Goal: Information Seeking & Learning: Learn about a topic

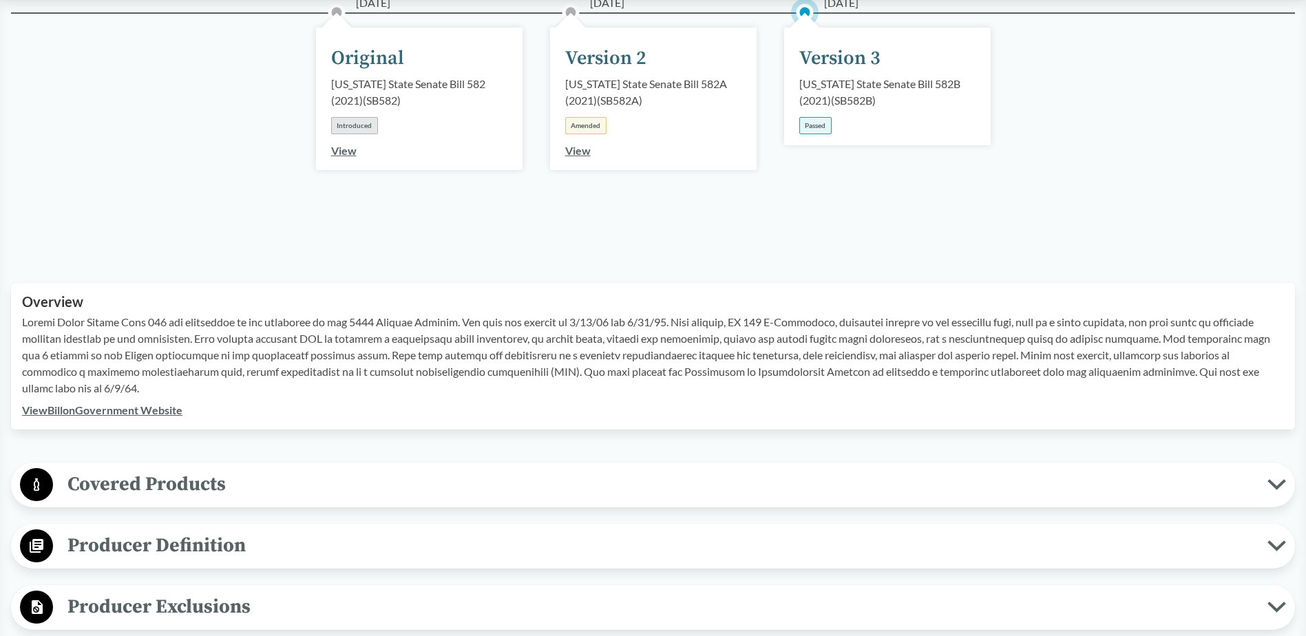
scroll to position [207, 0]
click at [243, 541] on span "Producer Definition" at bounding box center [660, 543] width 1215 height 31
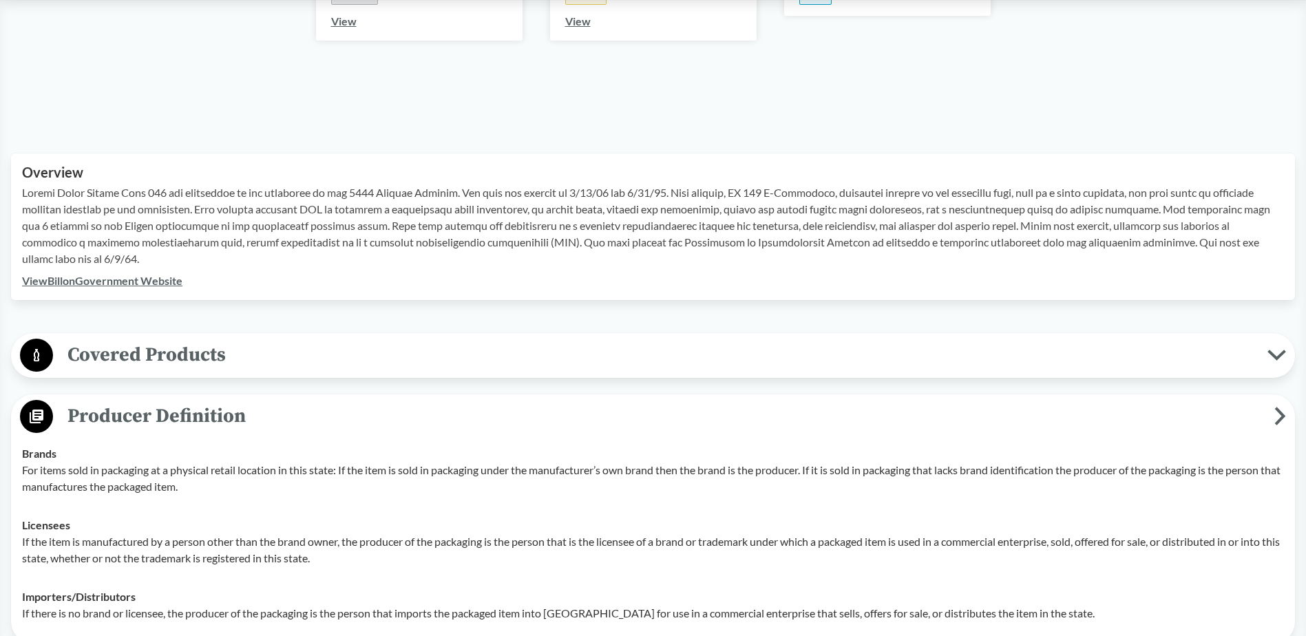
scroll to position [344, 0]
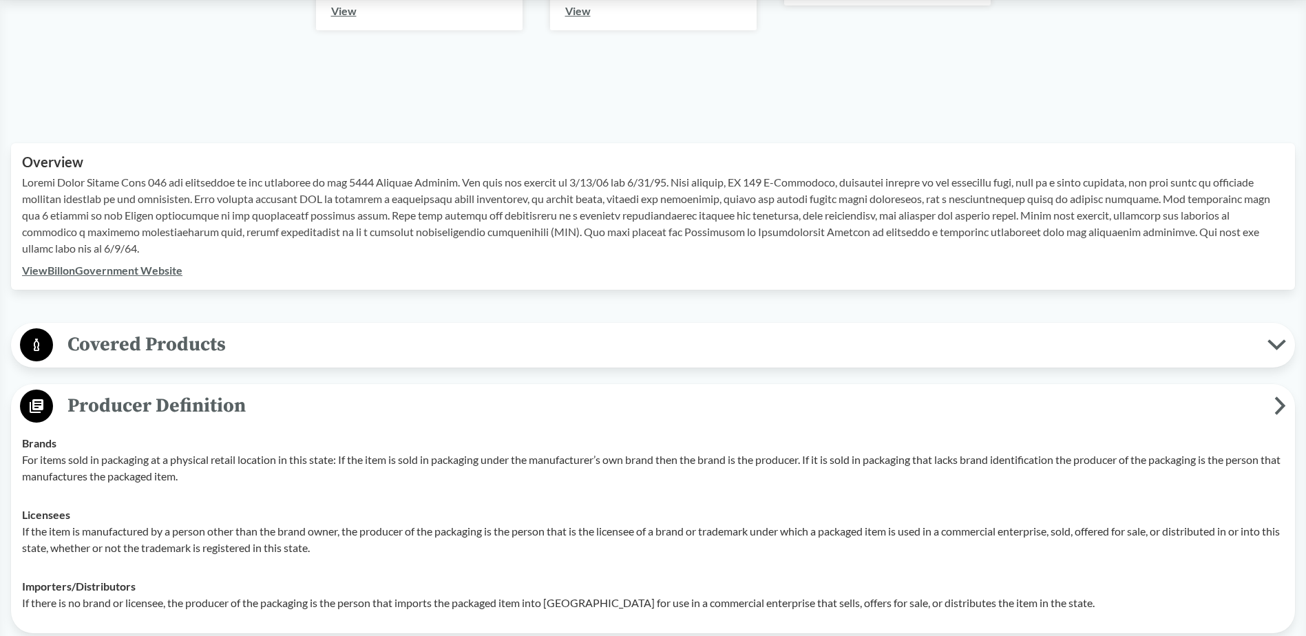
click at [898, 349] on span "Covered Products" at bounding box center [660, 344] width 1215 height 31
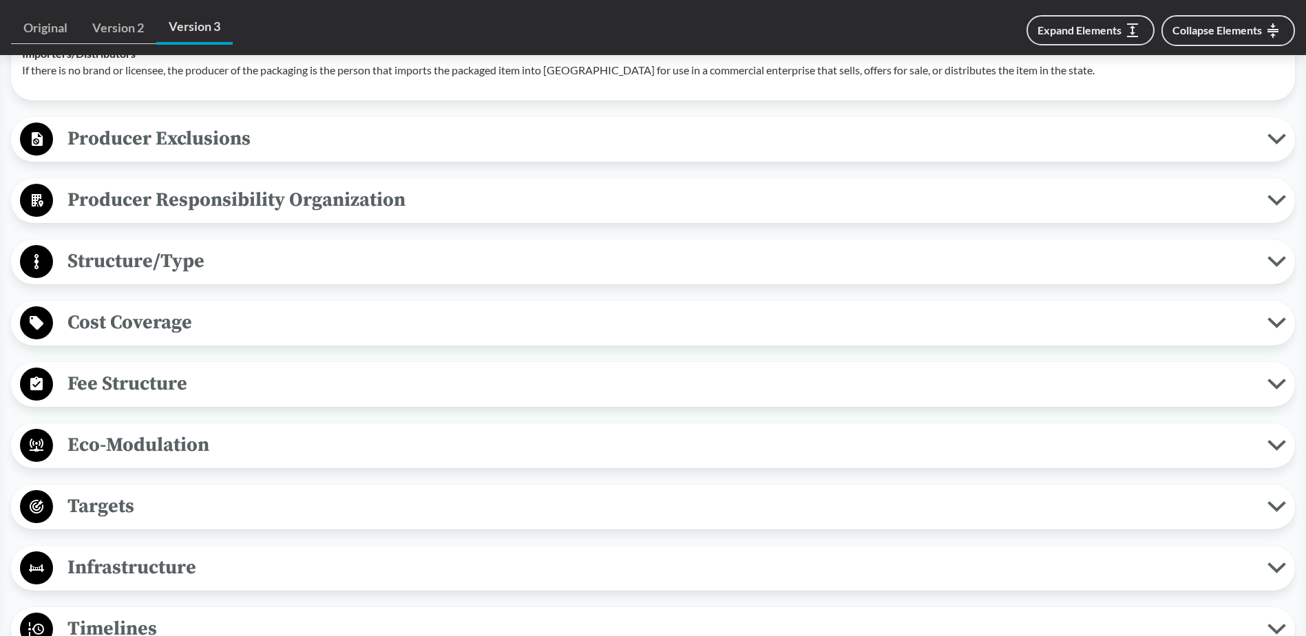
scroll to position [964, 0]
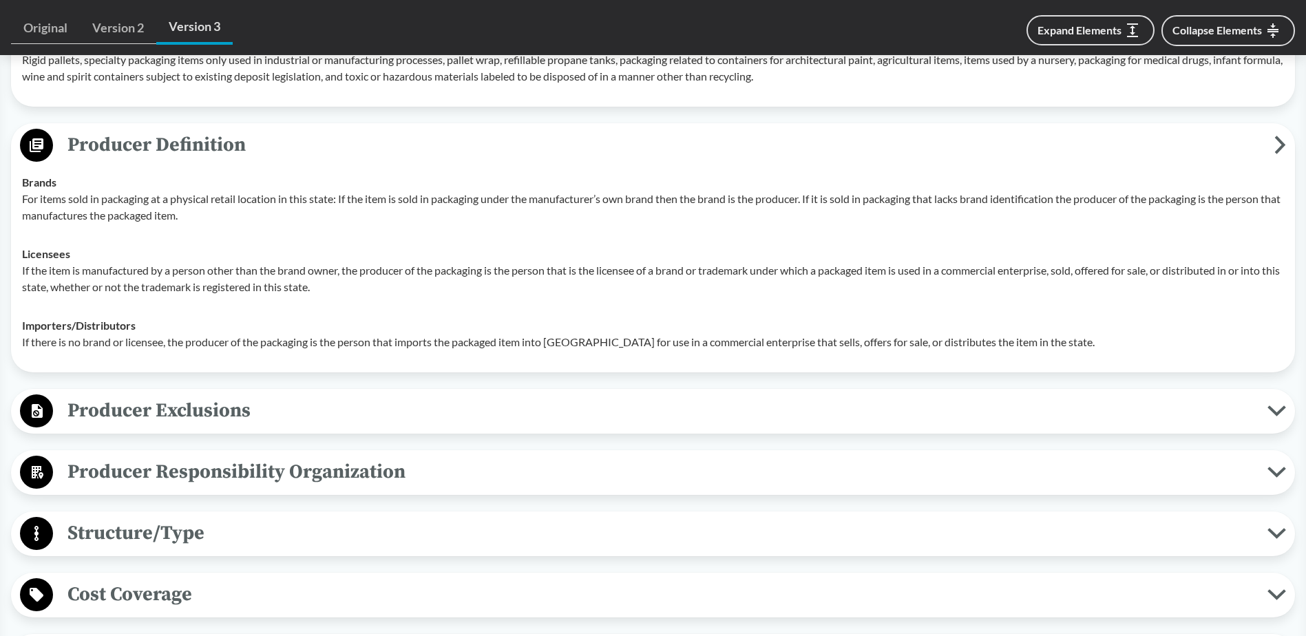
click at [273, 425] on span "Producer Exclusions" at bounding box center [660, 410] width 1215 height 31
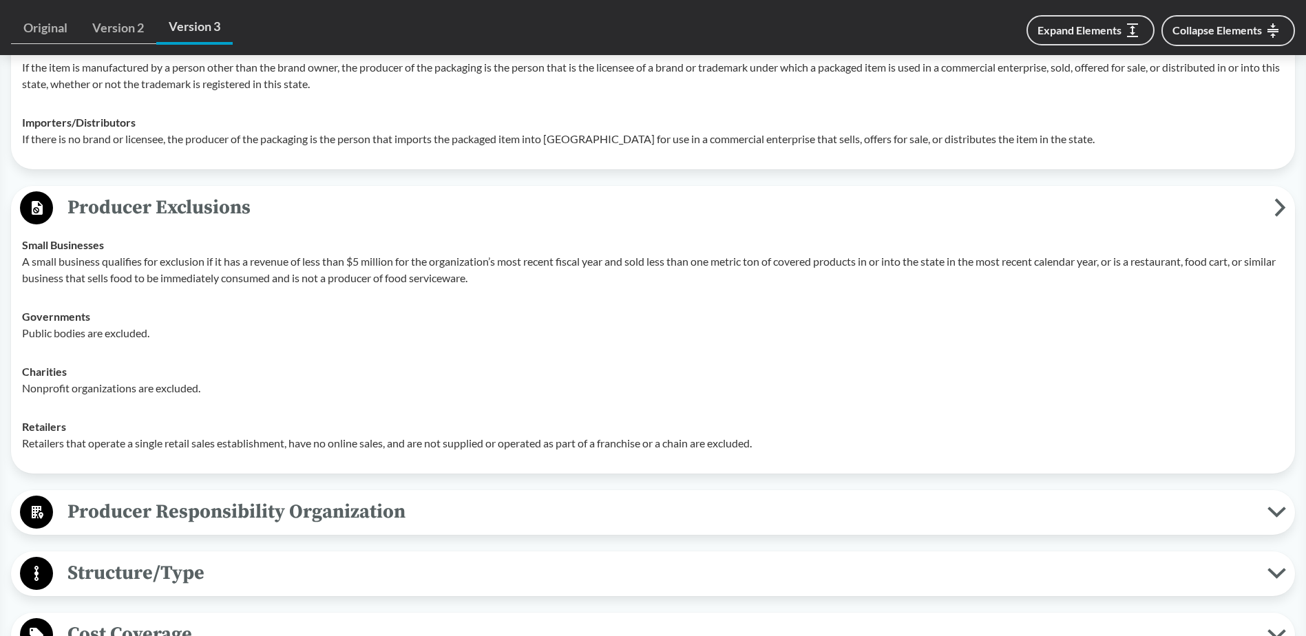
scroll to position [1170, 0]
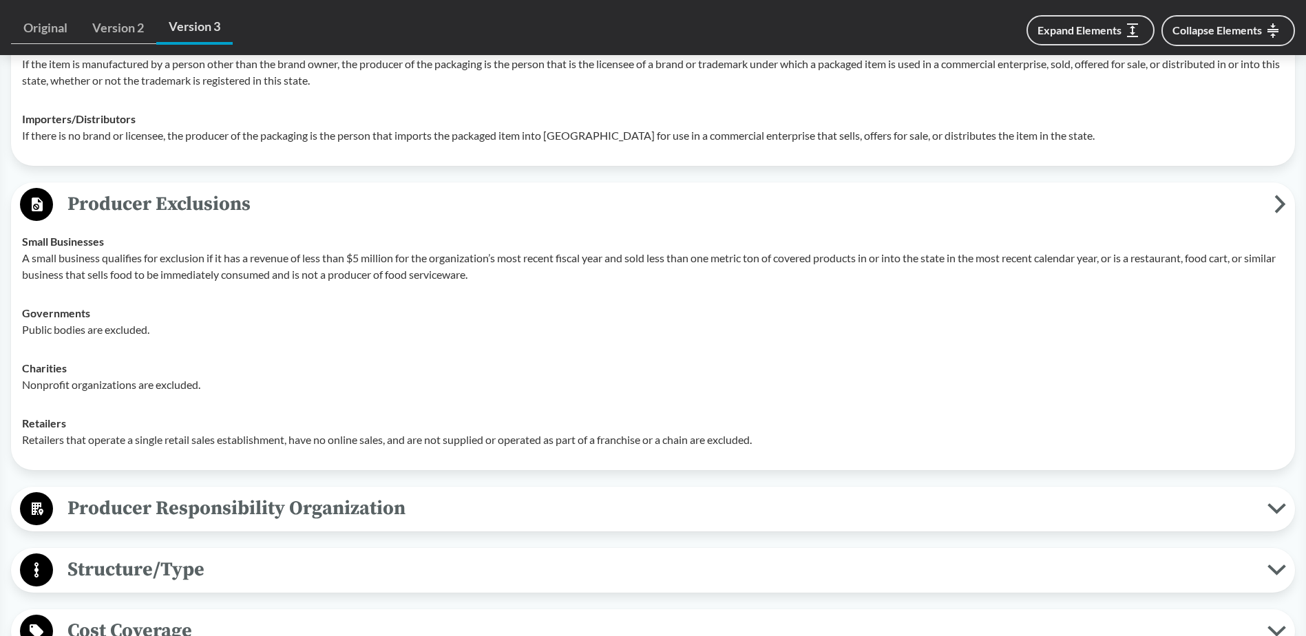
click at [208, 503] on span "Producer Responsibility Organization" at bounding box center [660, 508] width 1215 height 31
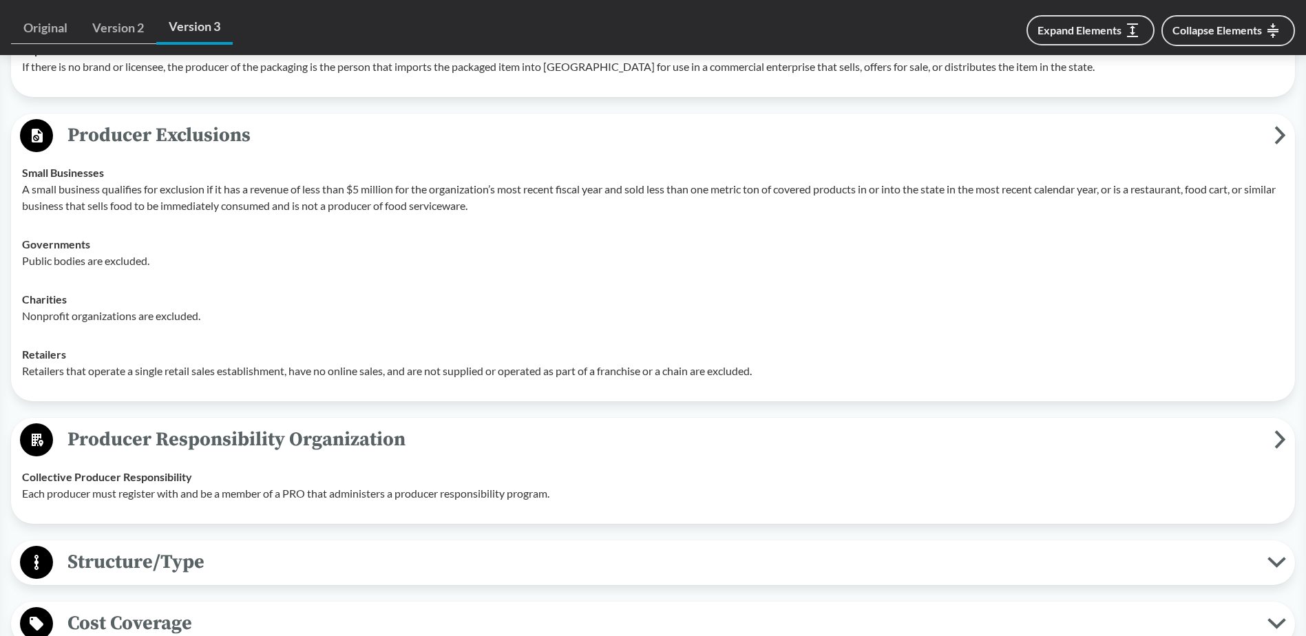
scroll to position [1308, 0]
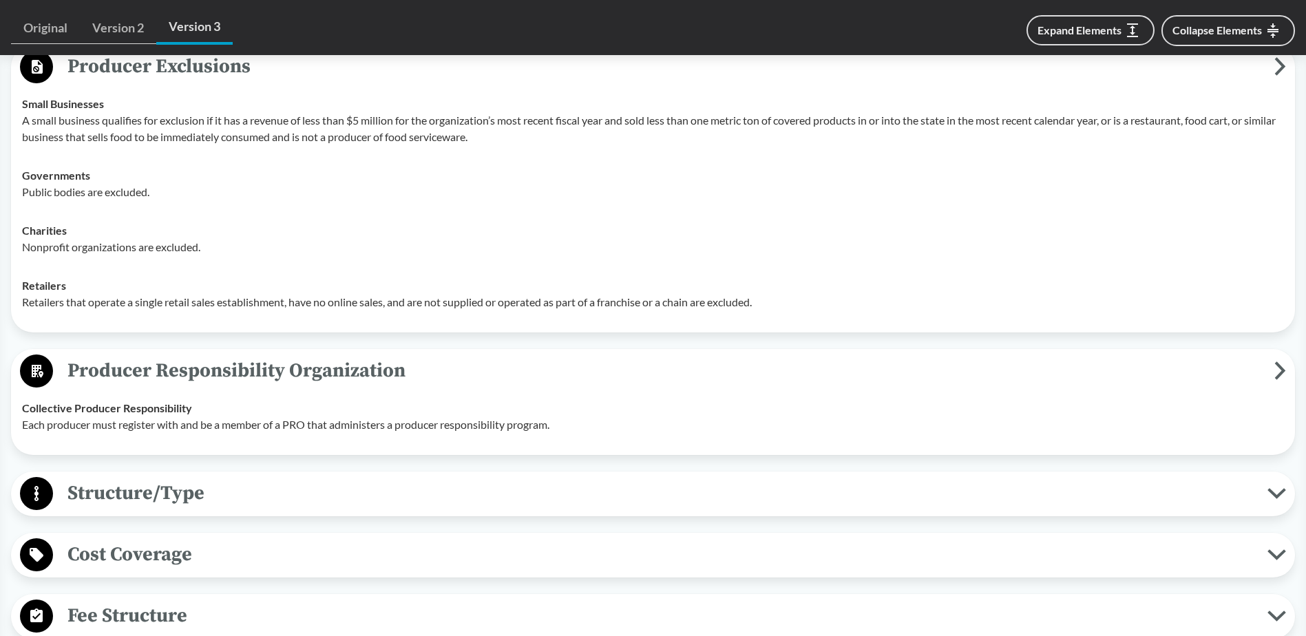
click at [223, 505] on span "Structure/Type" at bounding box center [660, 493] width 1215 height 31
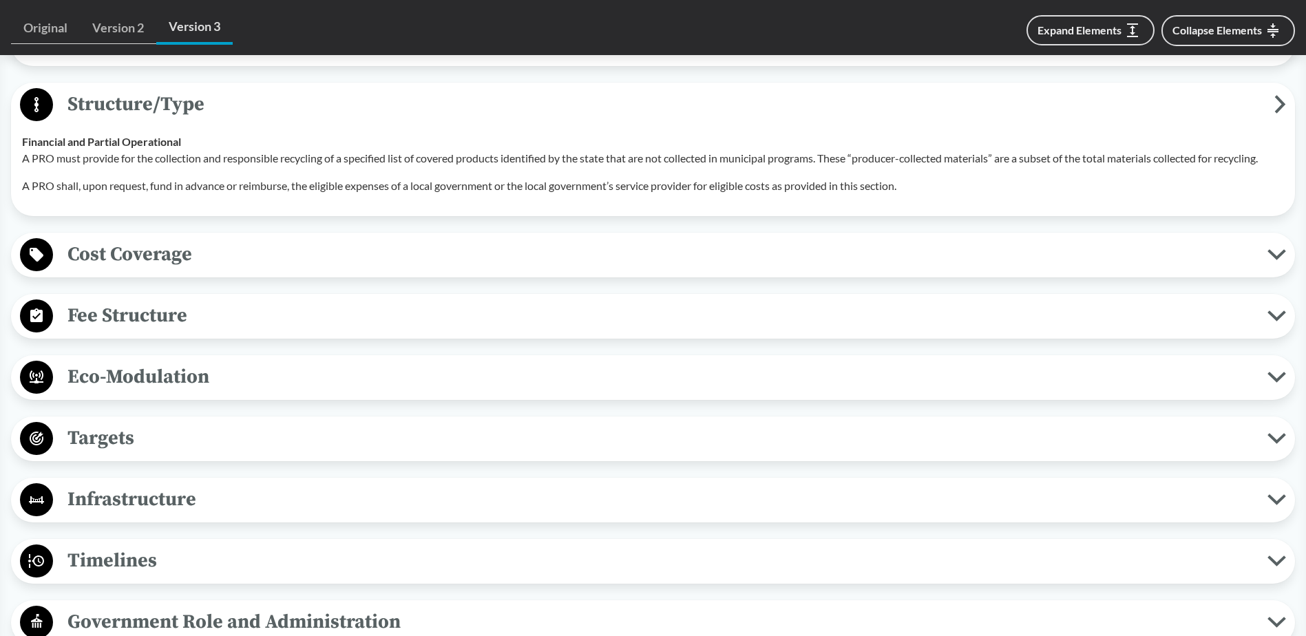
scroll to position [1721, 0]
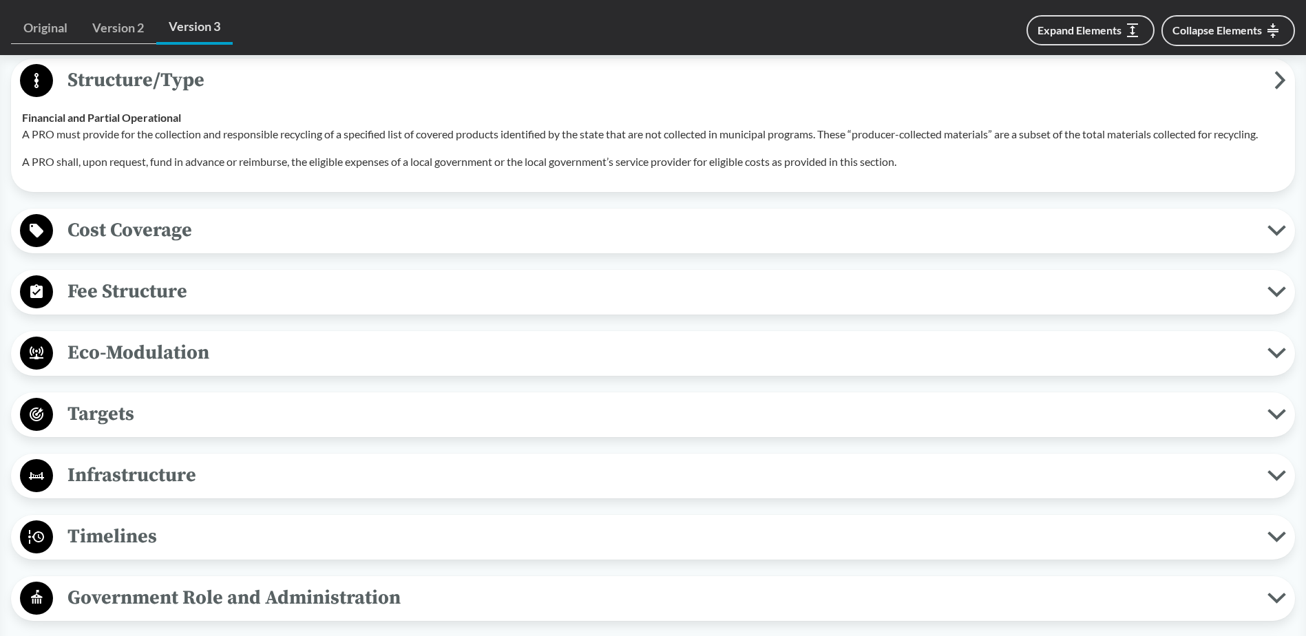
click at [185, 407] on span "Targets" at bounding box center [660, 414] width 1215 height 31
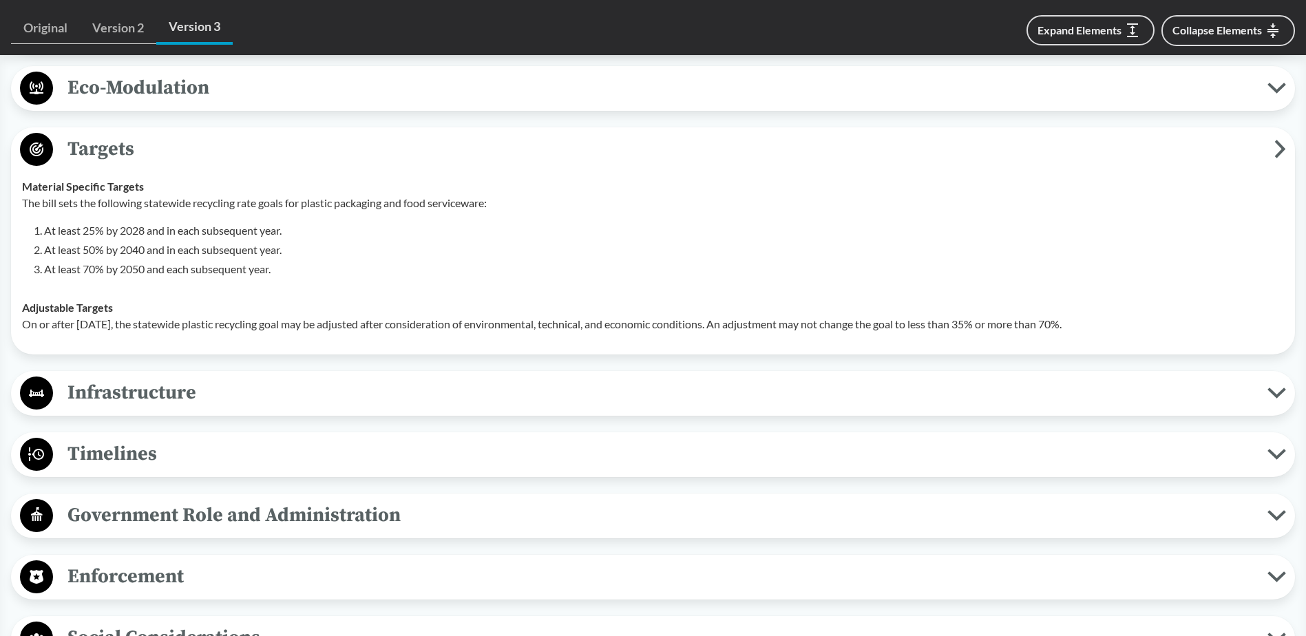
scroll to position [1997, 0]
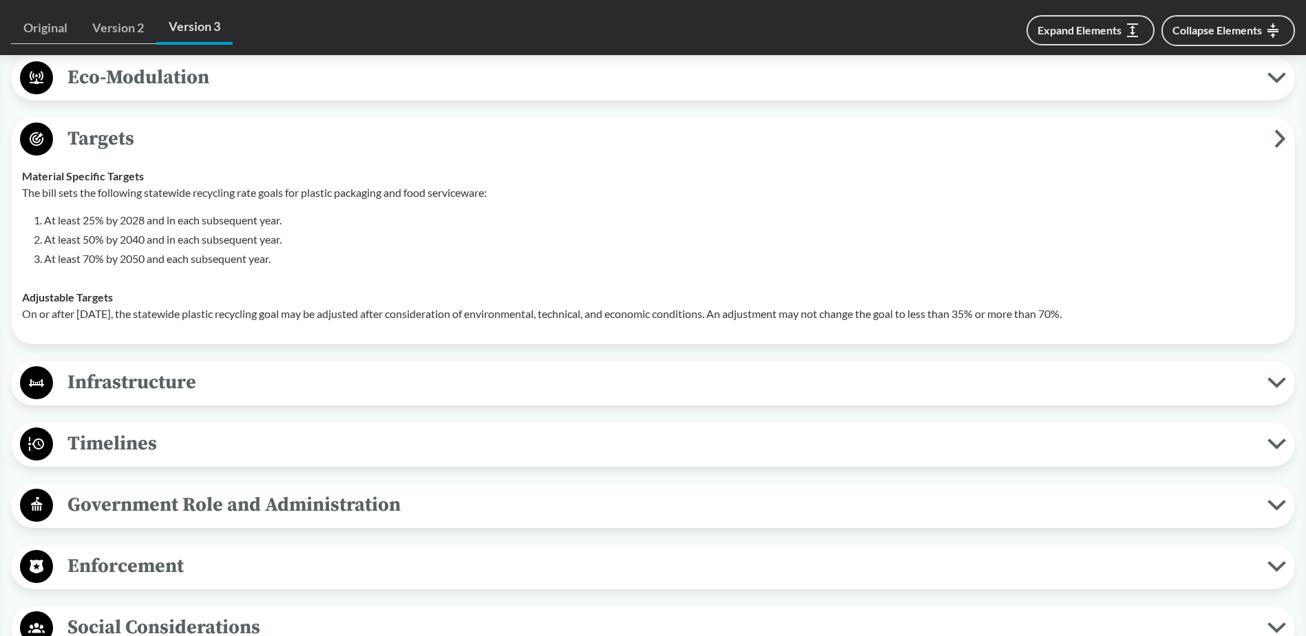
click at [185, 428] on button "Timelines" at bounding box center [653, 444] width 1274 height 35
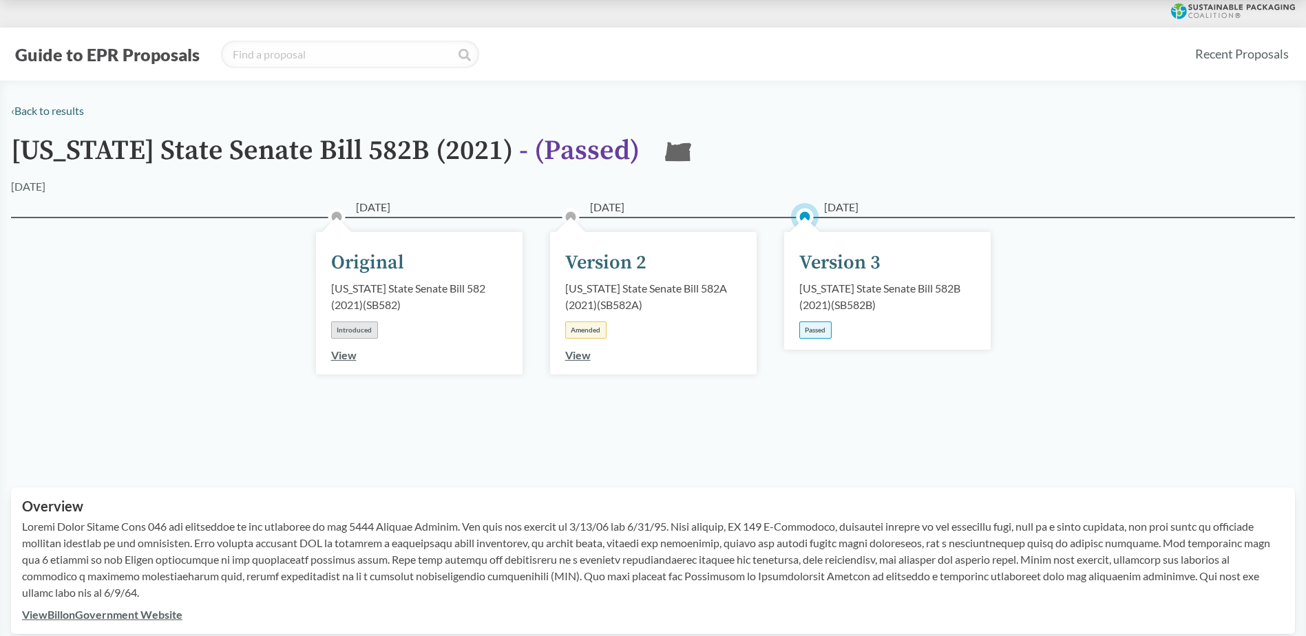
scroll to position [69, 0]
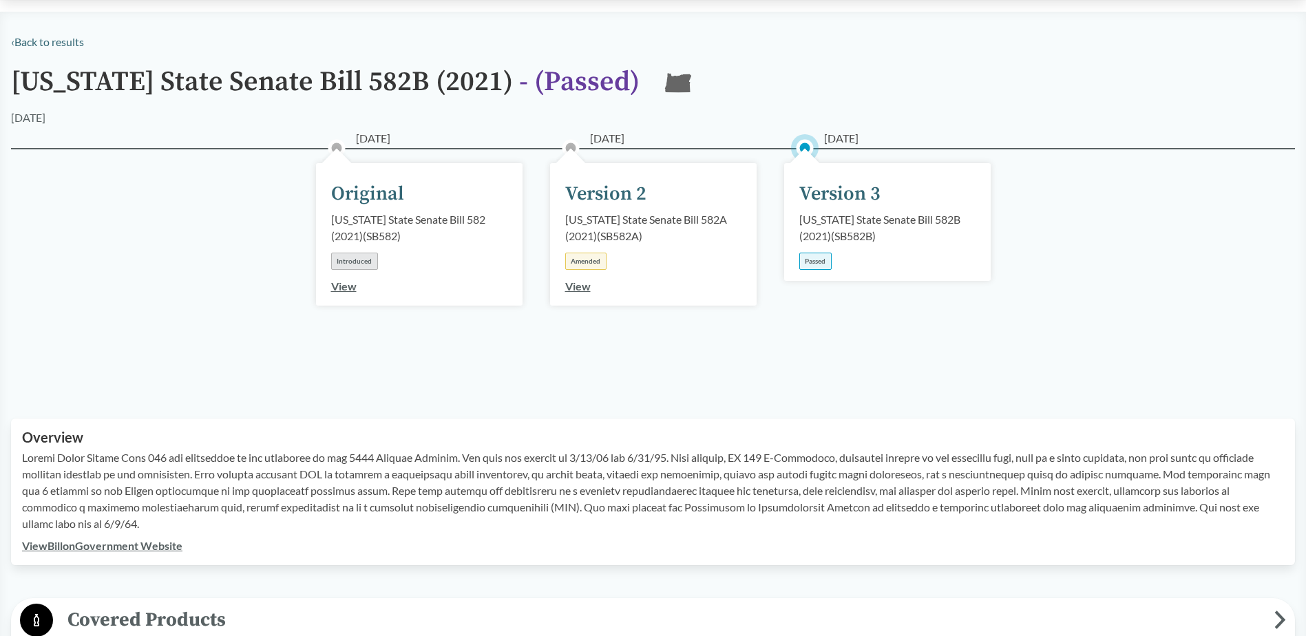
click at [144, 544] on link "View Bill on Government Website" at bounding box center [102, 545] width 160 height 13
drag, startPoint x: 162, startPoint y: 460, endPoint x: 25, endPoint y: 450, distance: 137.4
click at [25, 450] on p at bounding box center [653, 491] width 1262 height 83
copy p "[US_STATE] State Senate Bill 582"
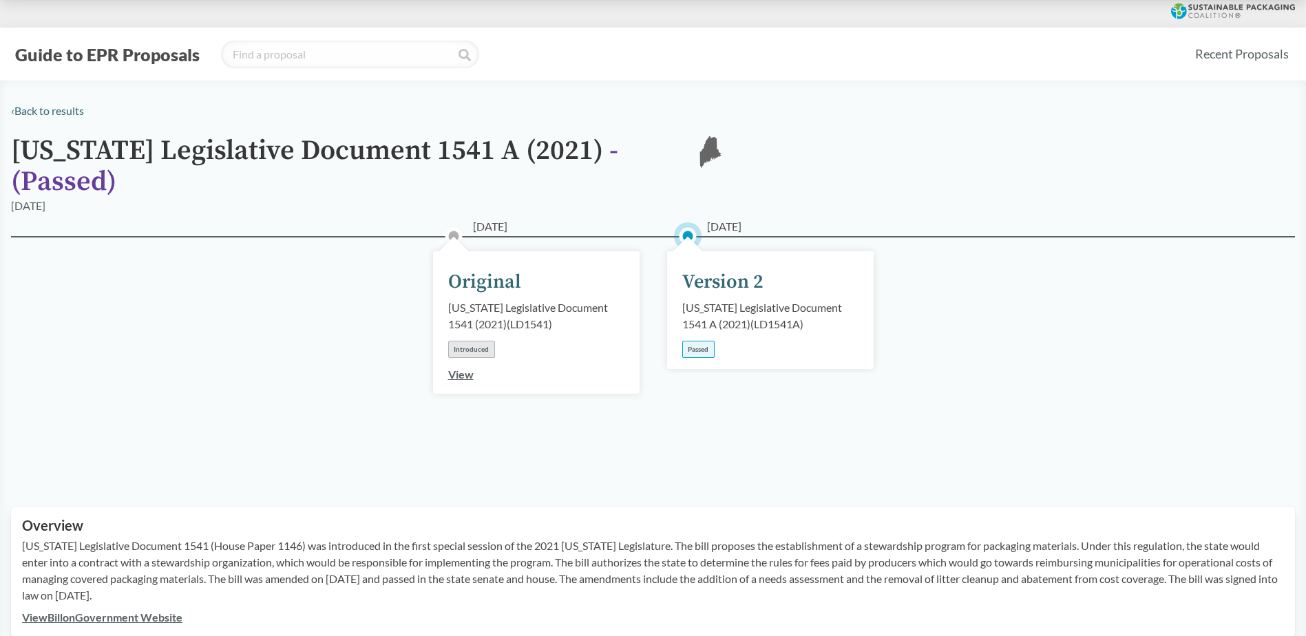
click at [165, 65] on div "Guide to EPR Proposals" at bounding box center [597, 55] width 1173 height 28
click at [59, 110] on link "‹ Back to results" at bounding box center [47, 110] width 73 height 13
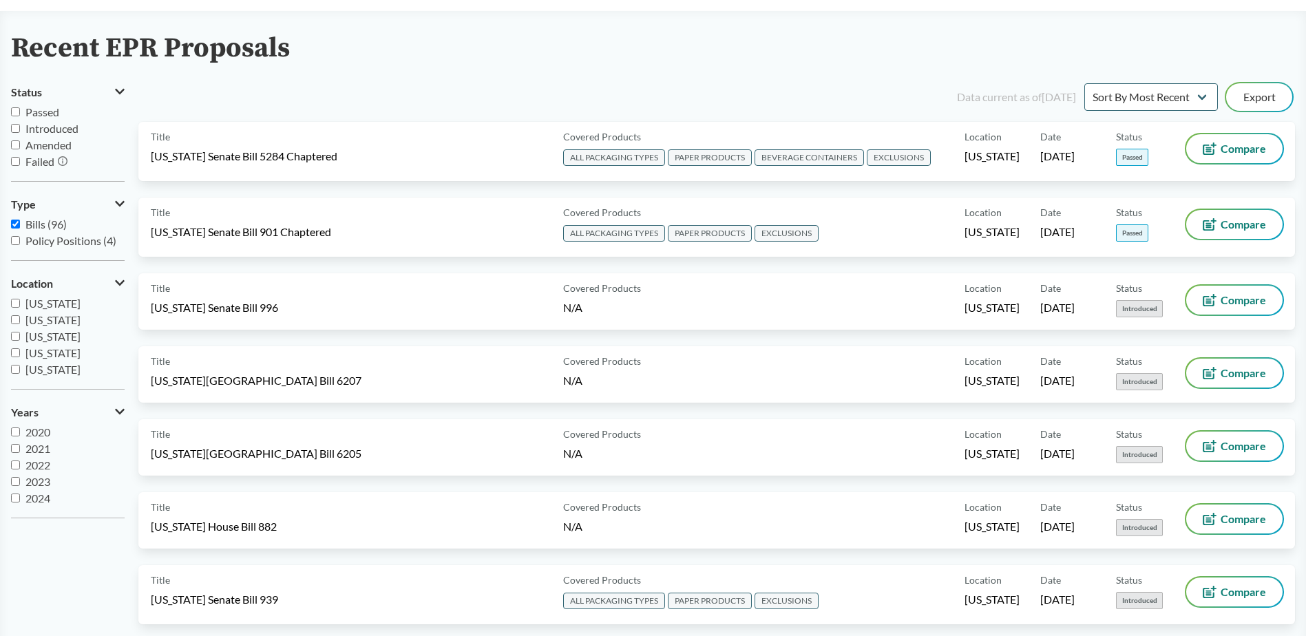
scroll to position [69, 0]
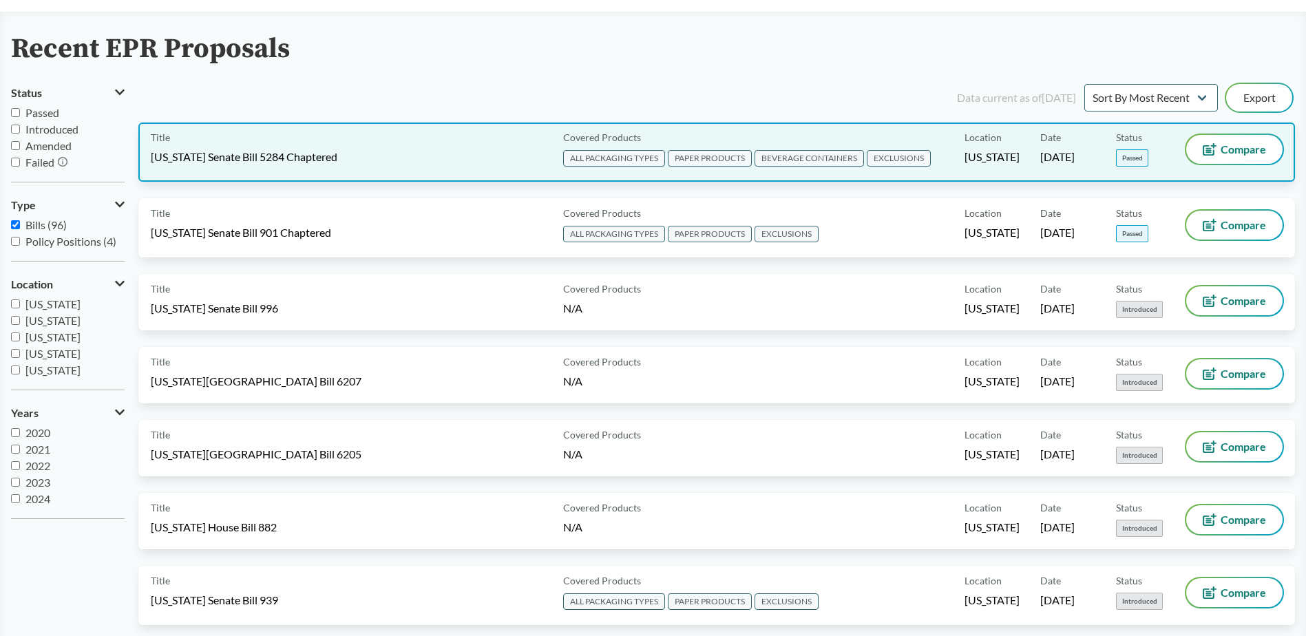
click at [271, 166] on div "Title [US_STATE] Senate Bill 5284 Chaptered" at bounding box center [354, 152] width 407 height 34
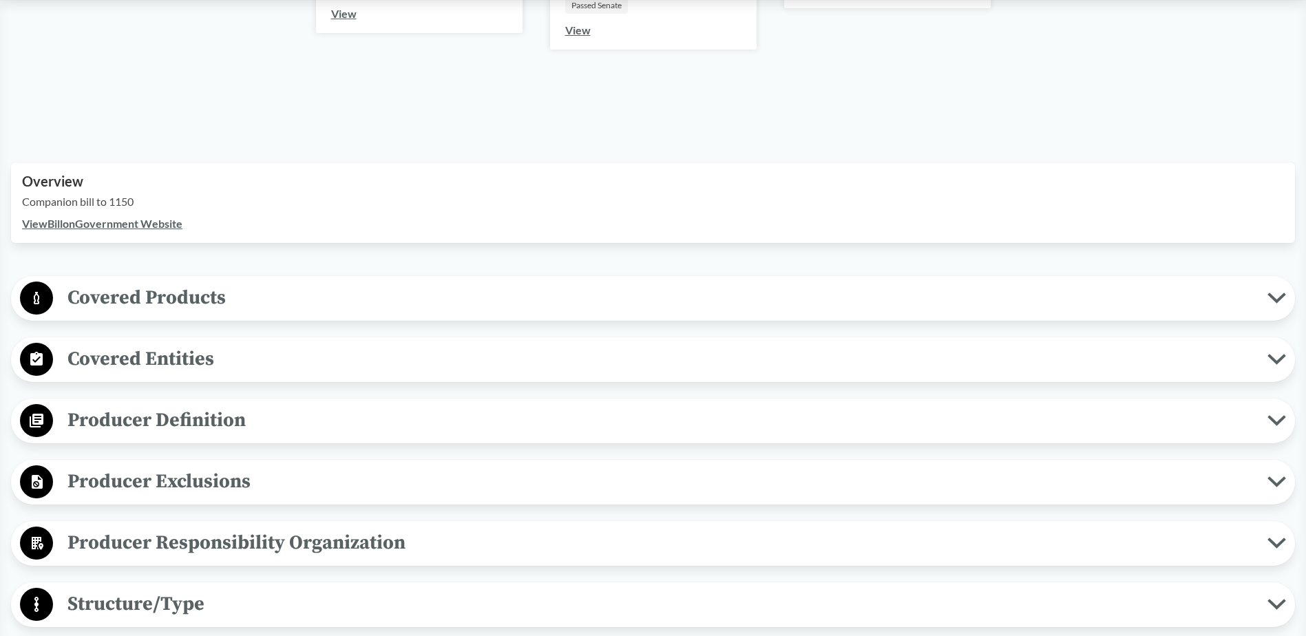
scroll to position [344, 0]
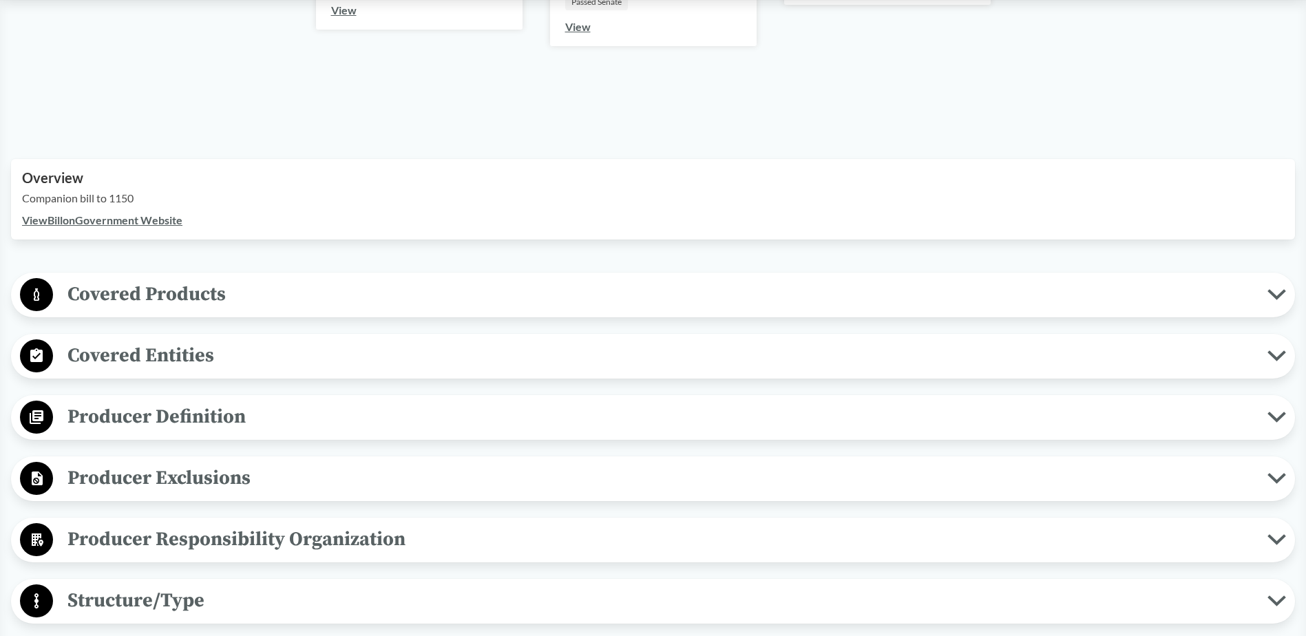
click at [180, 290] on span "Covered Products" at bounding box center [660, 294] width 1215 height 31
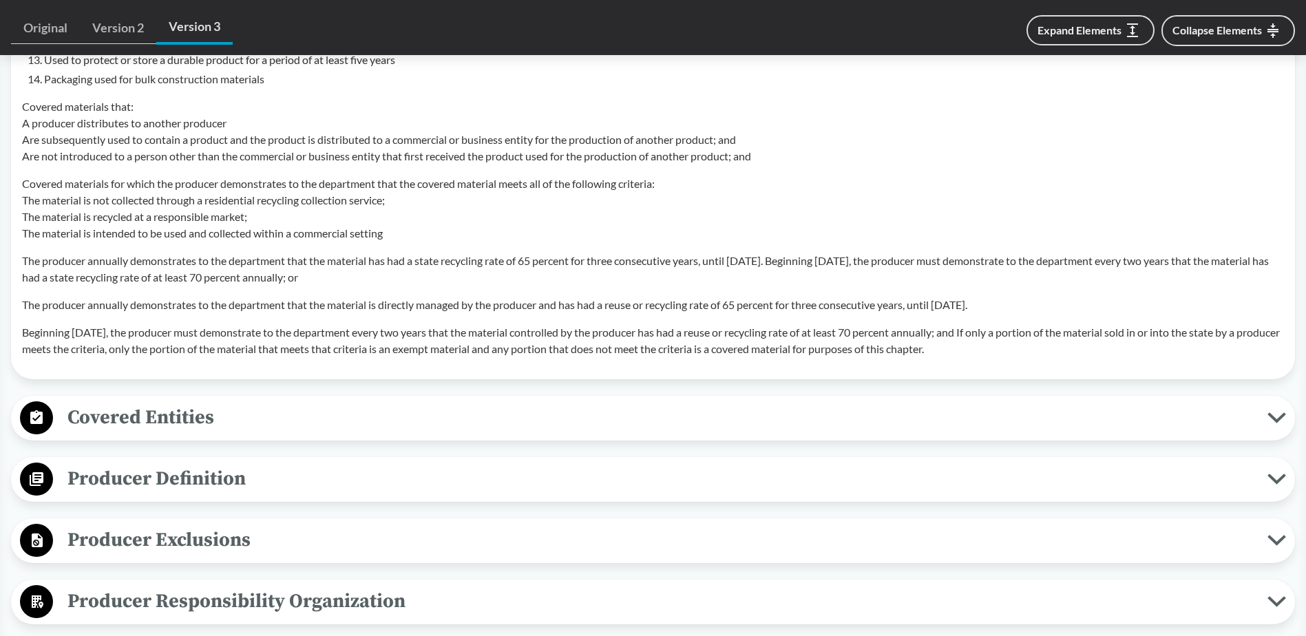
scroll to position [1377, 0]
click at [182, 421] on span "Covered Entities" at bounding box center [660, 416] width 1215 height 31
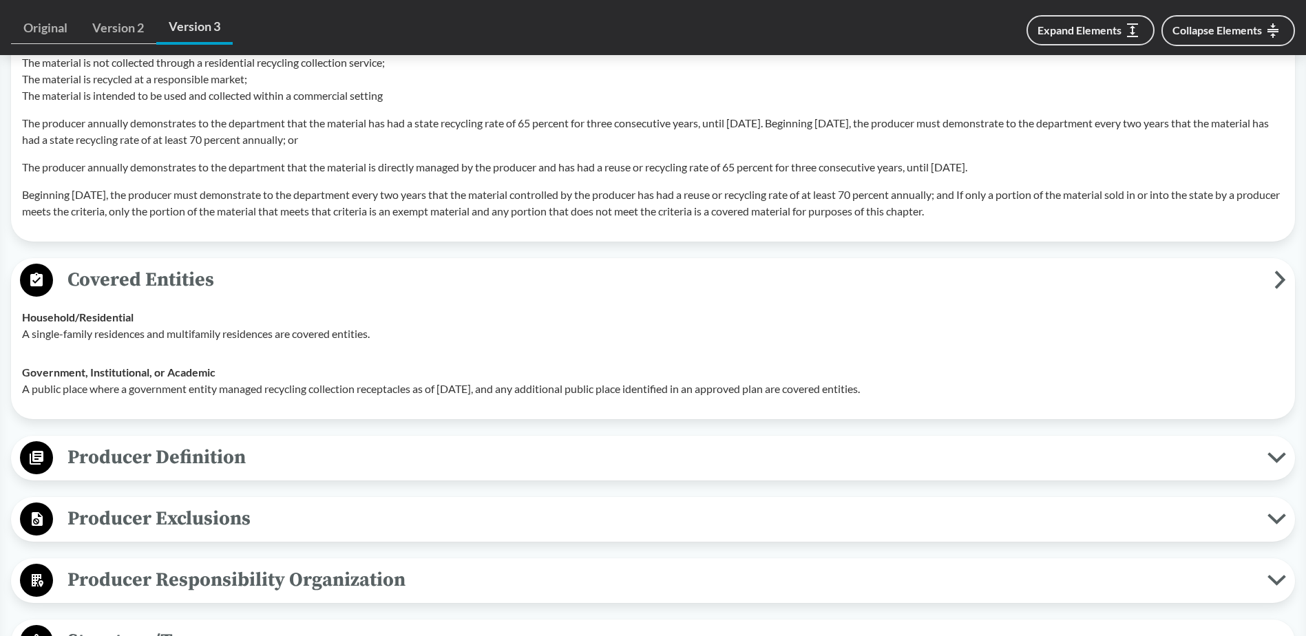
scroll to position [1515, 0]
click at [175, 451] on span "Producer Definition" at bounding box center [660, 456] width 1215 height 31
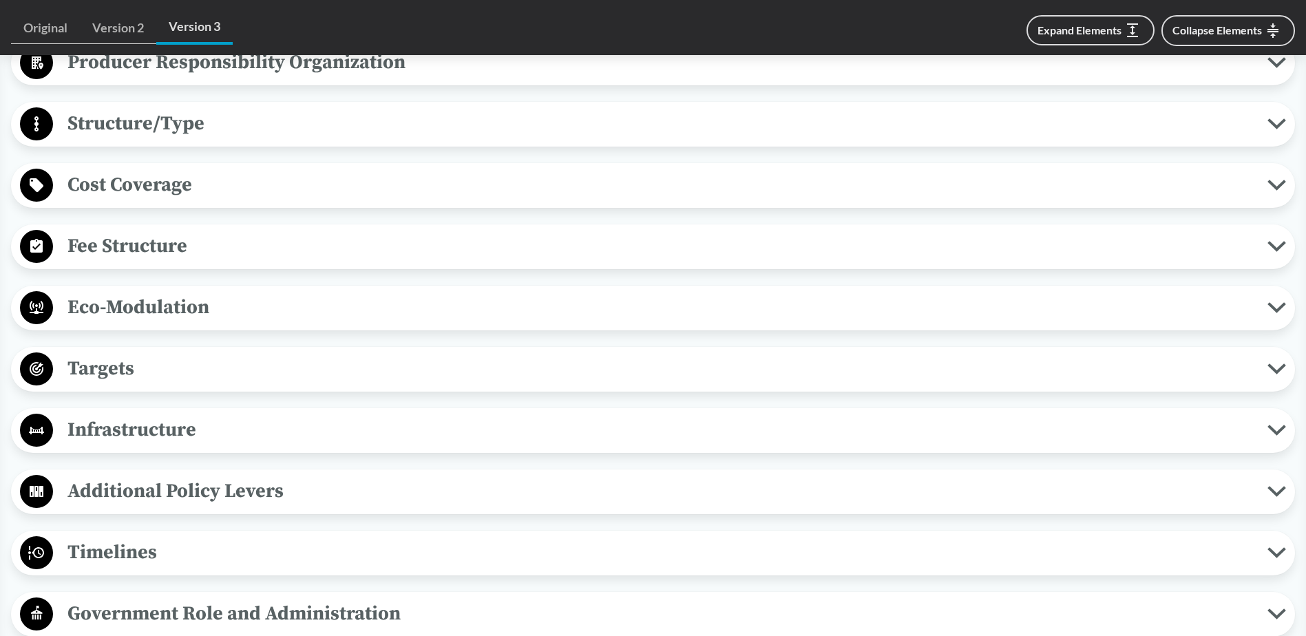
scroll to position [2823, 0]
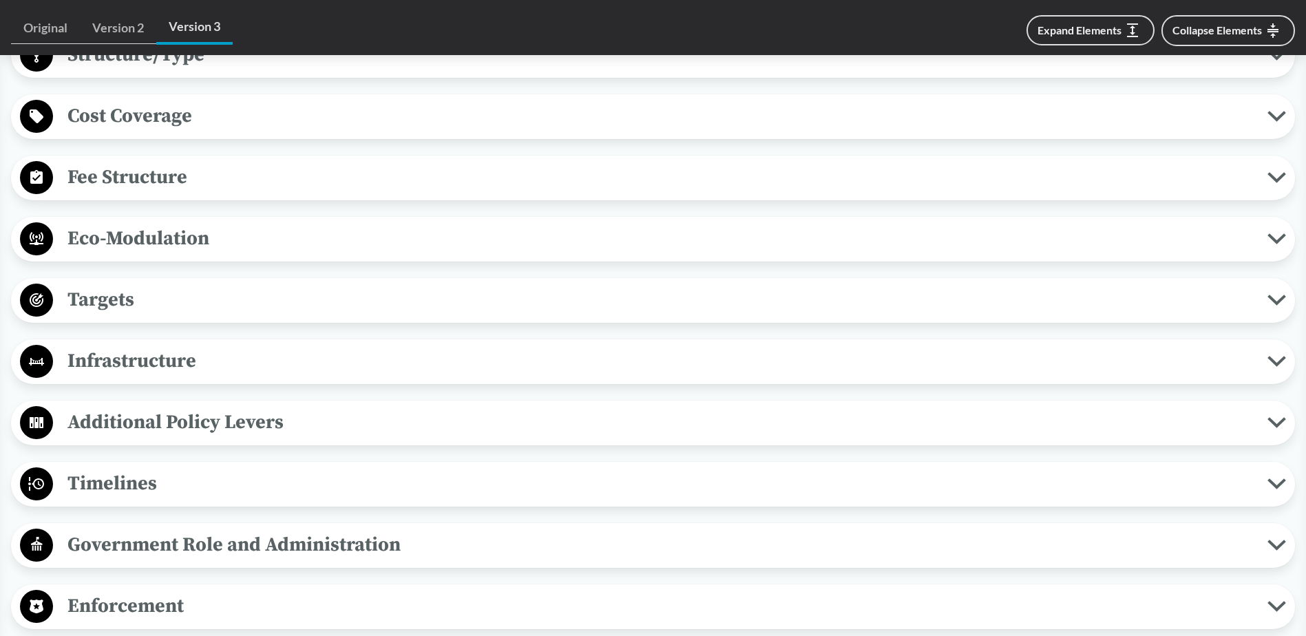
click at [160, 473] on span "Timelines" at bounding box center [660, 483] width 1215 height 31
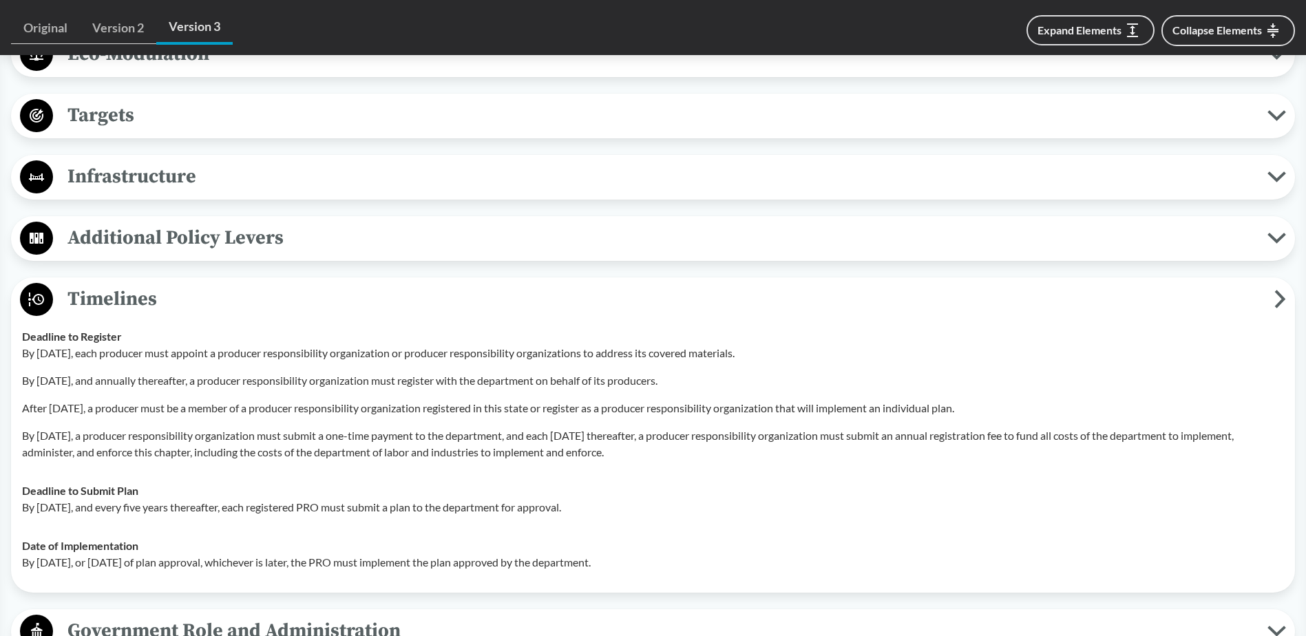
scroll to position [3029, 0]
